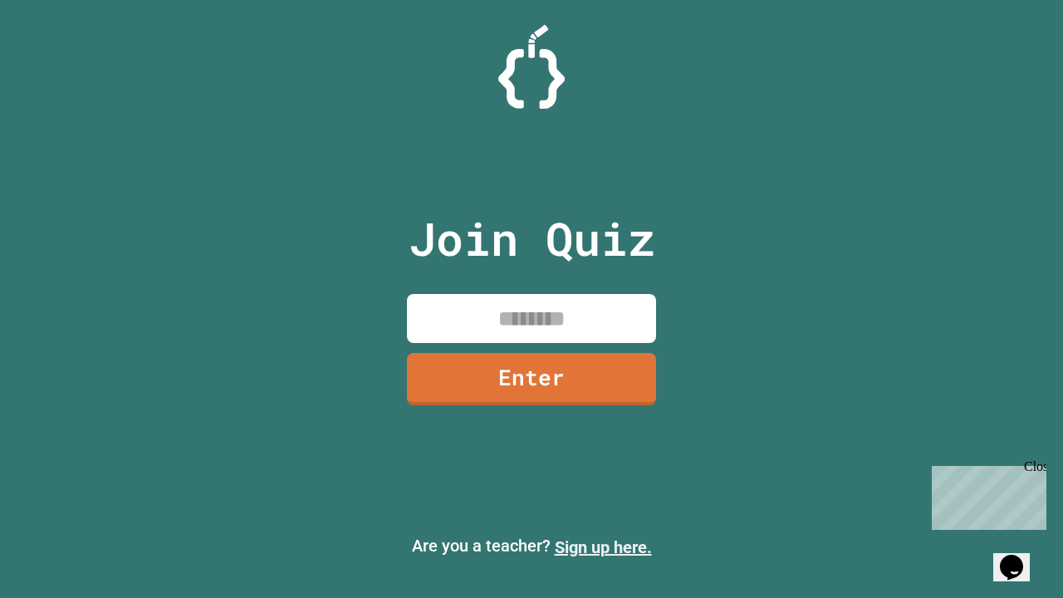
click at [603, 547] on link "Sign up here." at bounding box center [603, 547] width 97 height 20
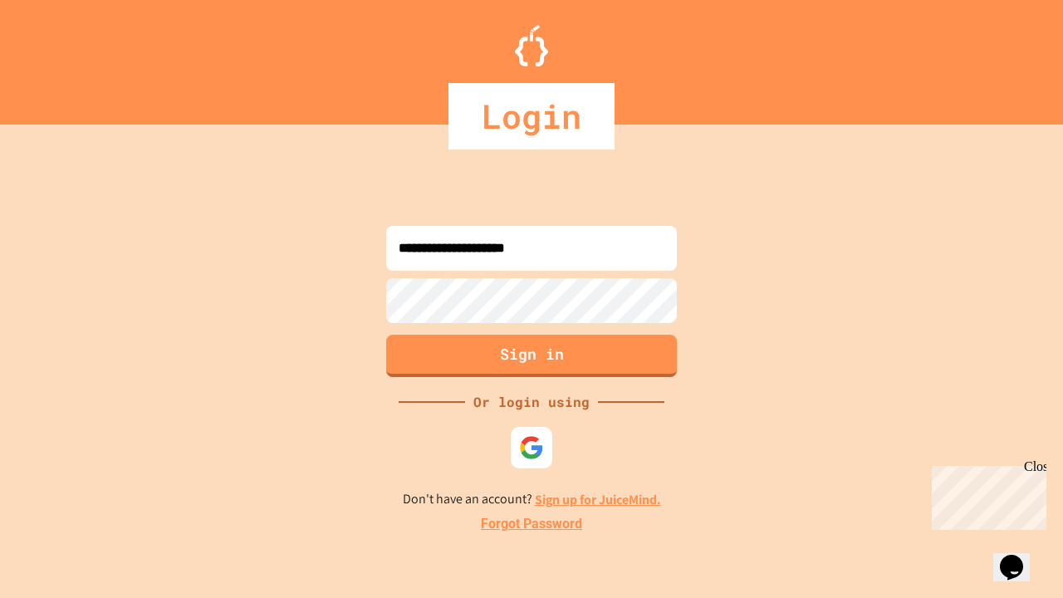
type input "**********"
